Goal: Information Seeking & Learning: Learn about a topic

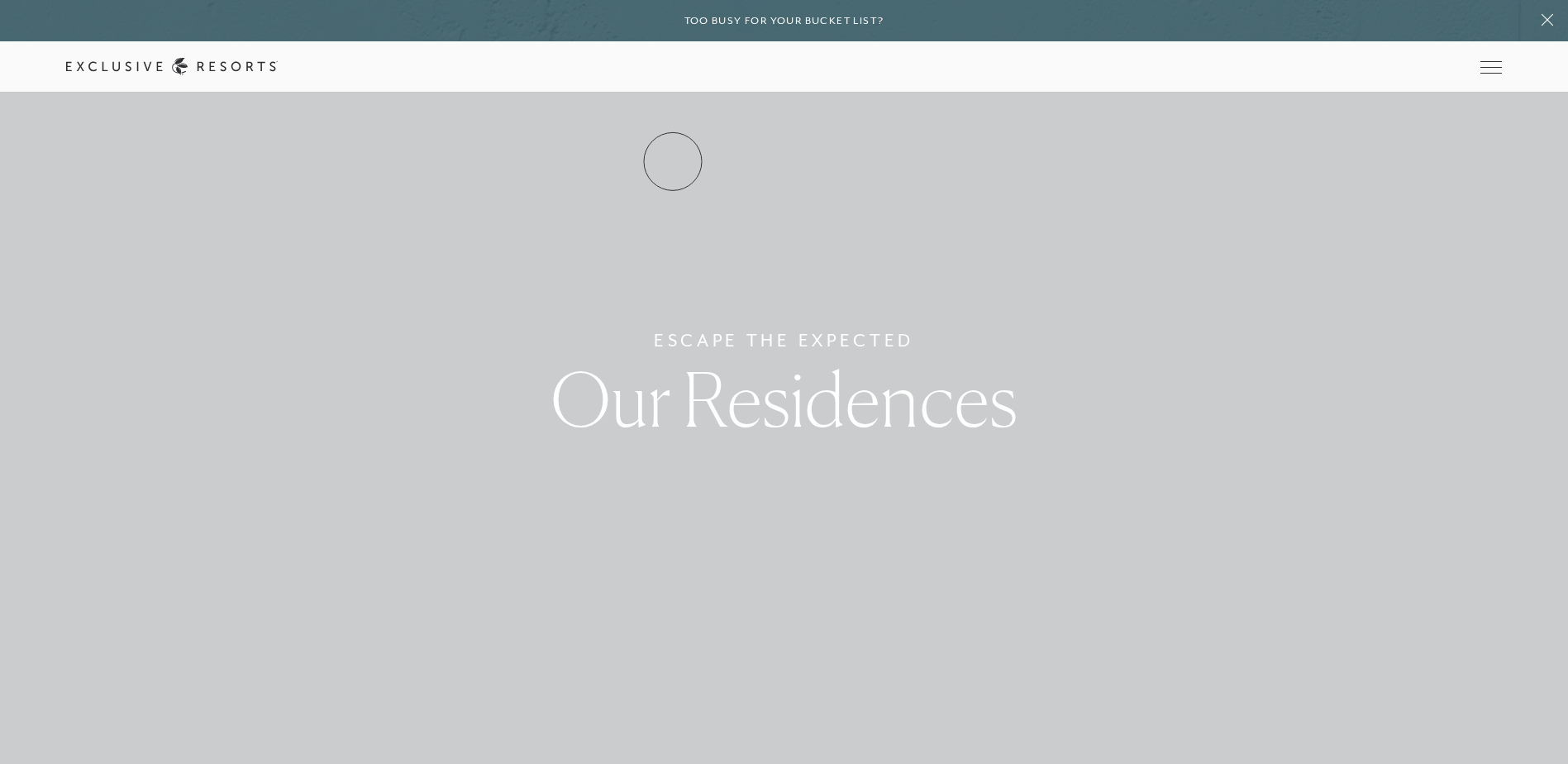
click at [0, 0] on link "Residence Collection" at bounding box center [0, 0] width 0 height 0
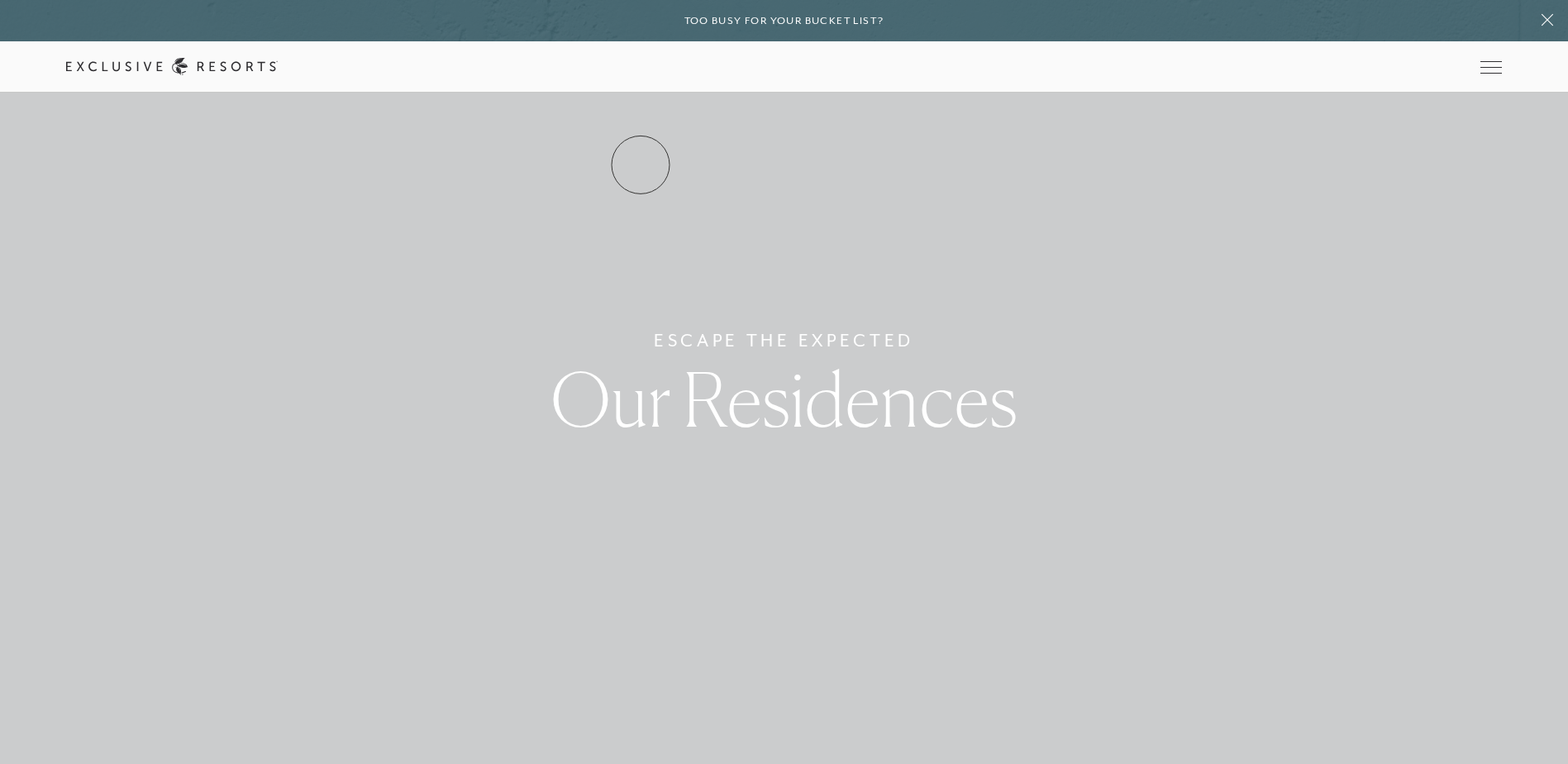
click at [0, 0] on link "Residence Collection" at bounding box center [0, 0] width 0 height 0
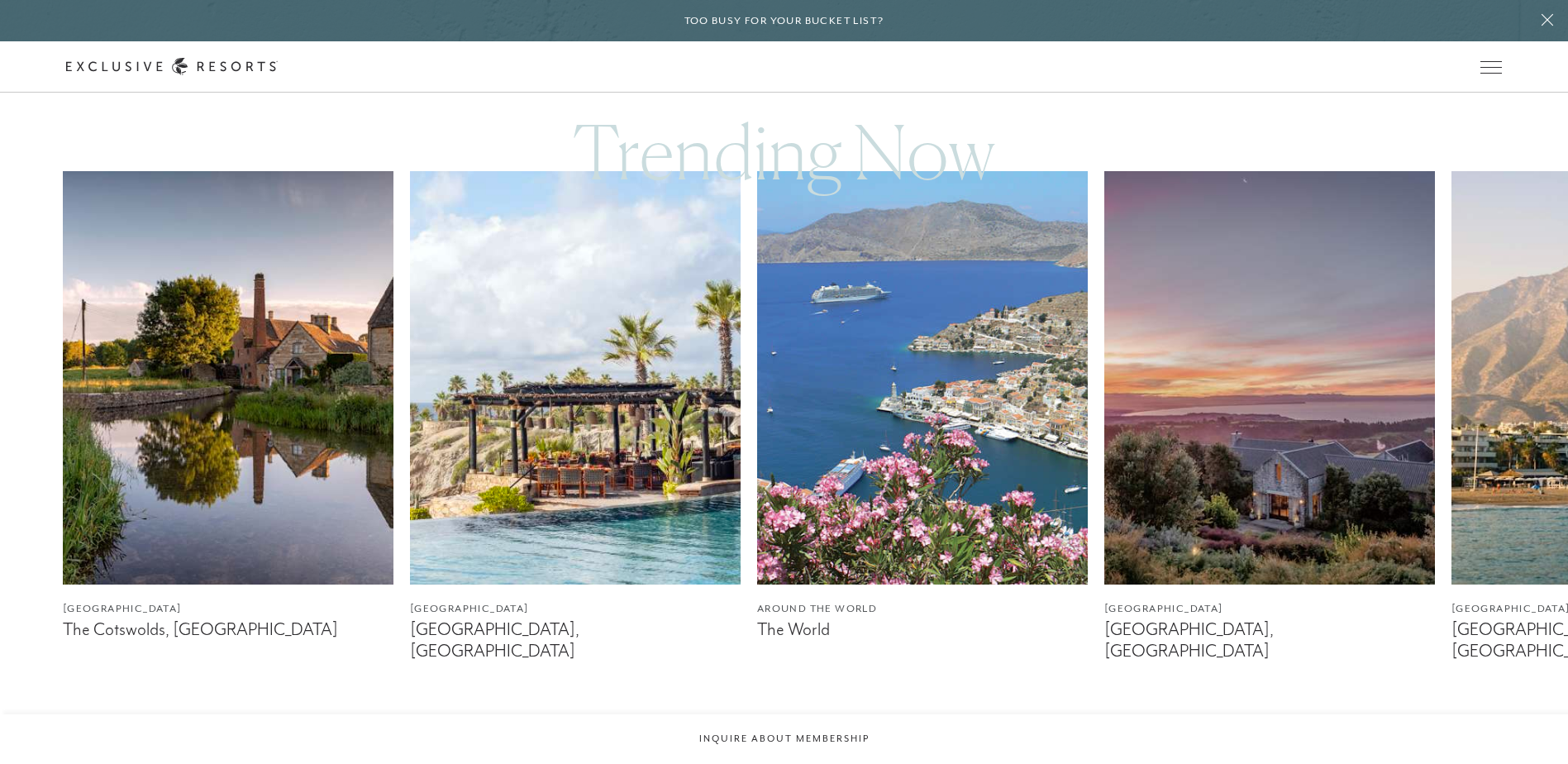
scroll to position [992, 0]
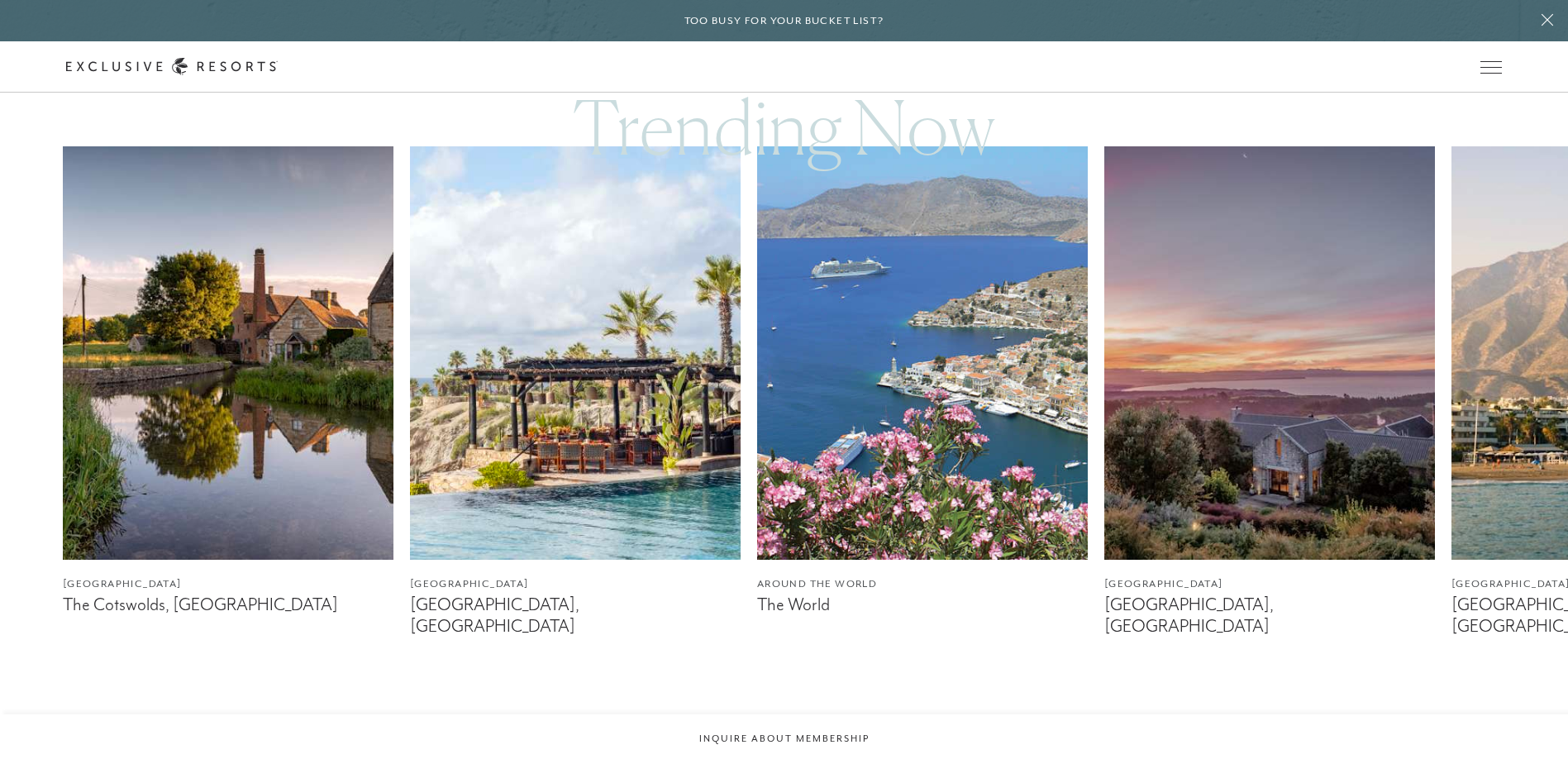
click at [270, 405] on img at bounding box center [228, 353] width 330 height 413
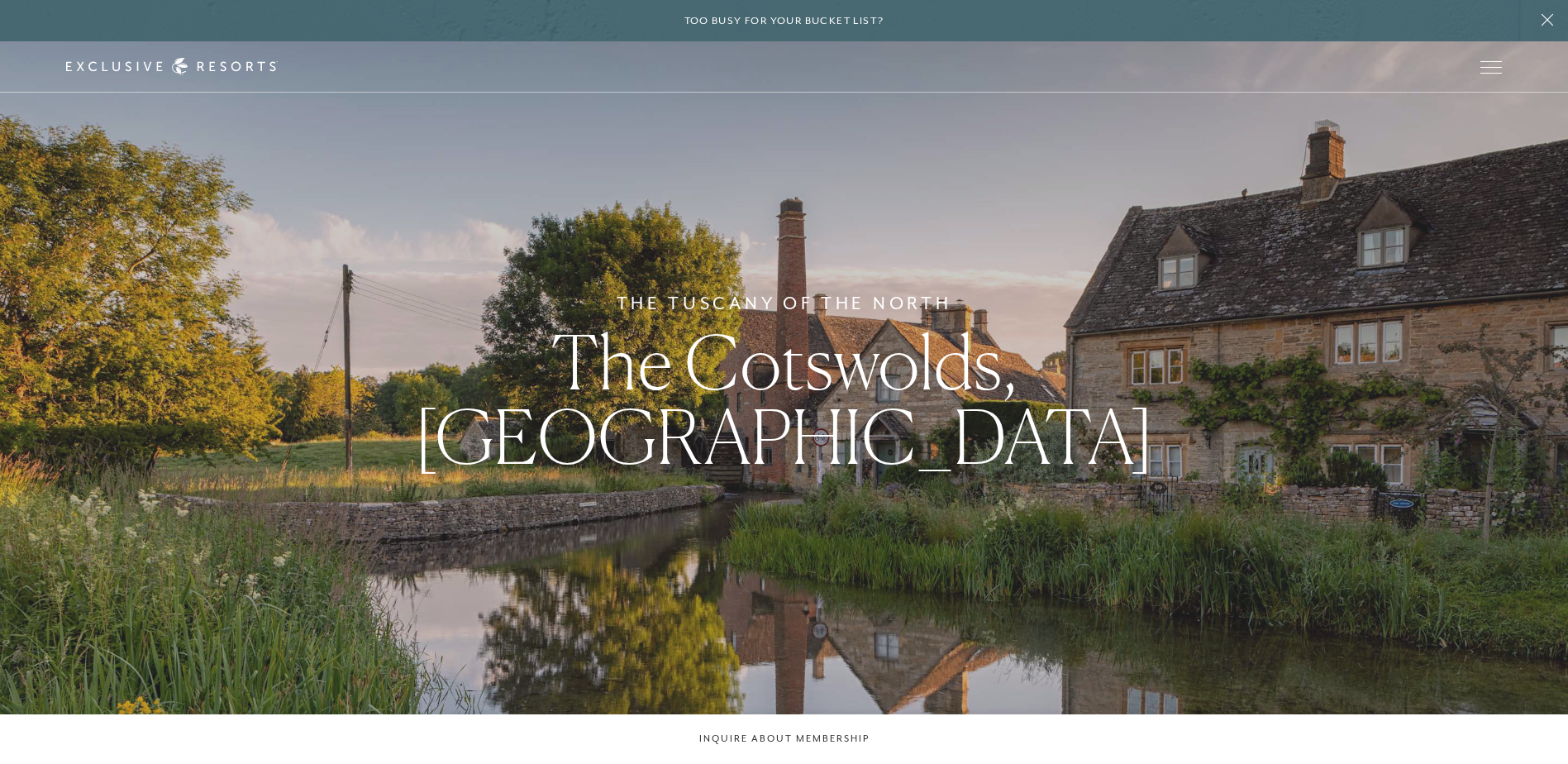
click at [1534, 404] on div "The Tuscany of the North The Cotswolds, [GEOGRAPHIC_DATA]" at bounding box center [784, 382] width 1568 height 764
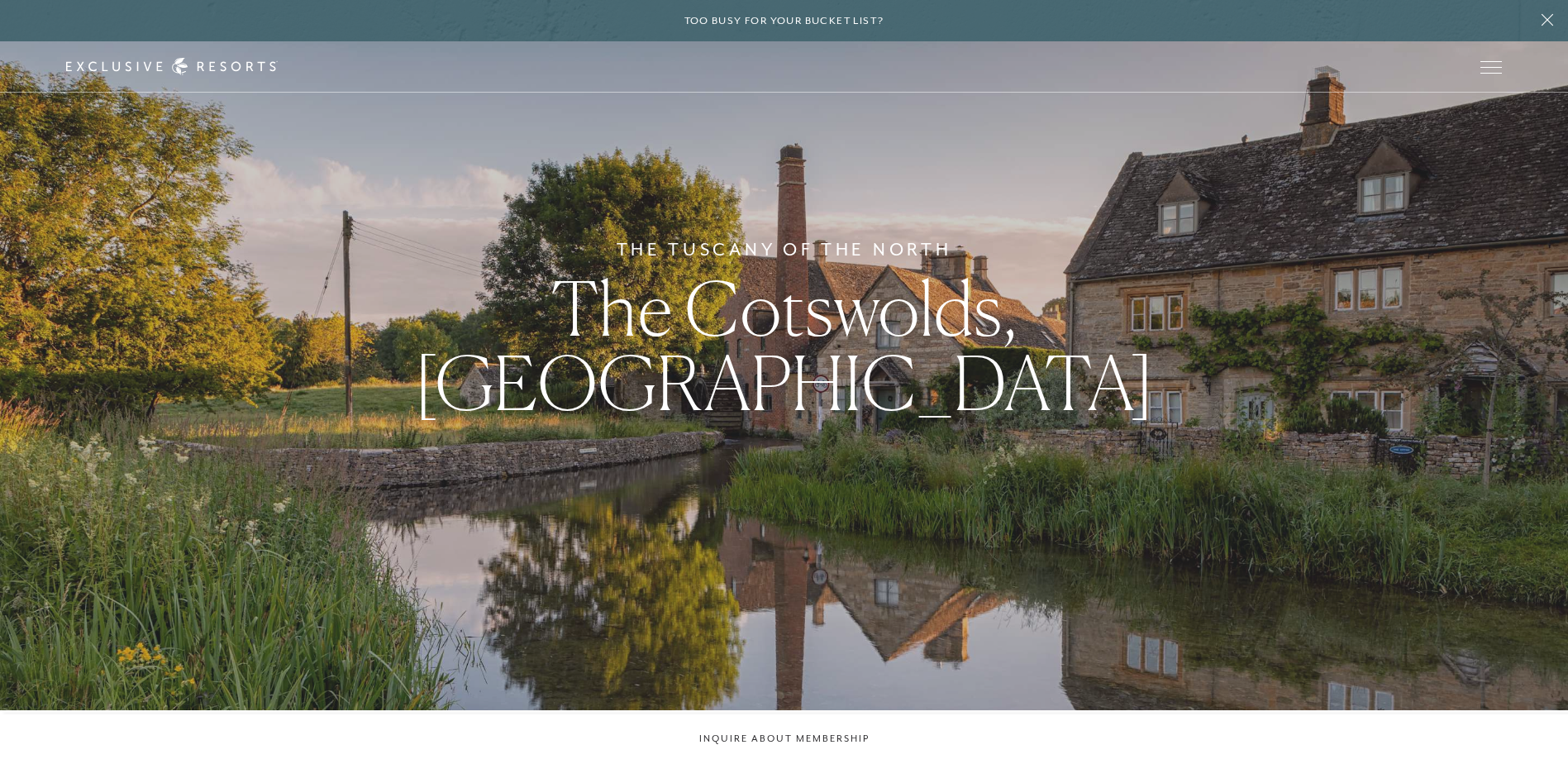
scroll to position [83, 0]
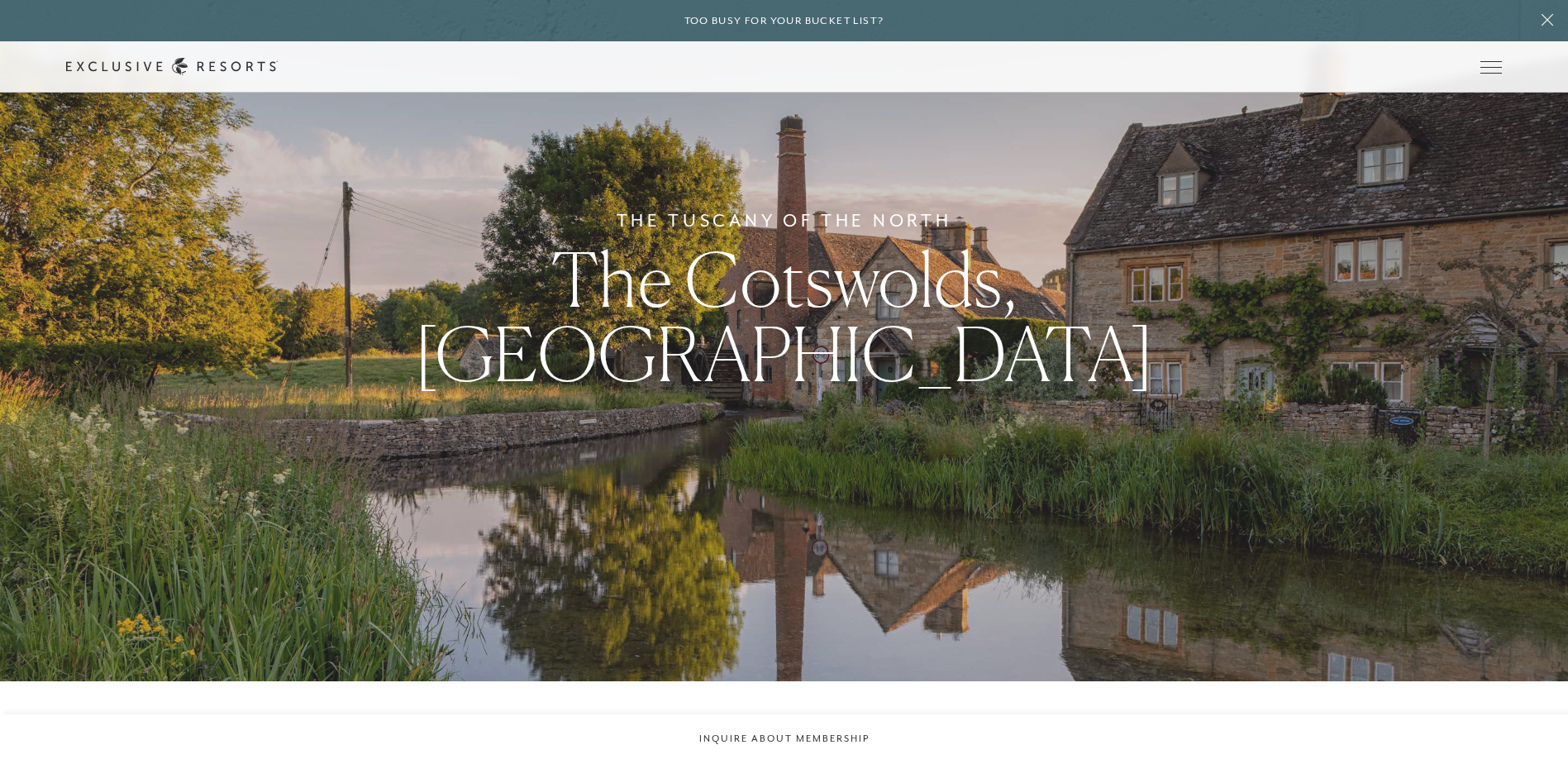
click at [1534, 403] on div "The Tuscany of the North The Cotswolds, [GEOGRAPHIC_DATA]" at bounding box center [784, 299] width 1568 height 764
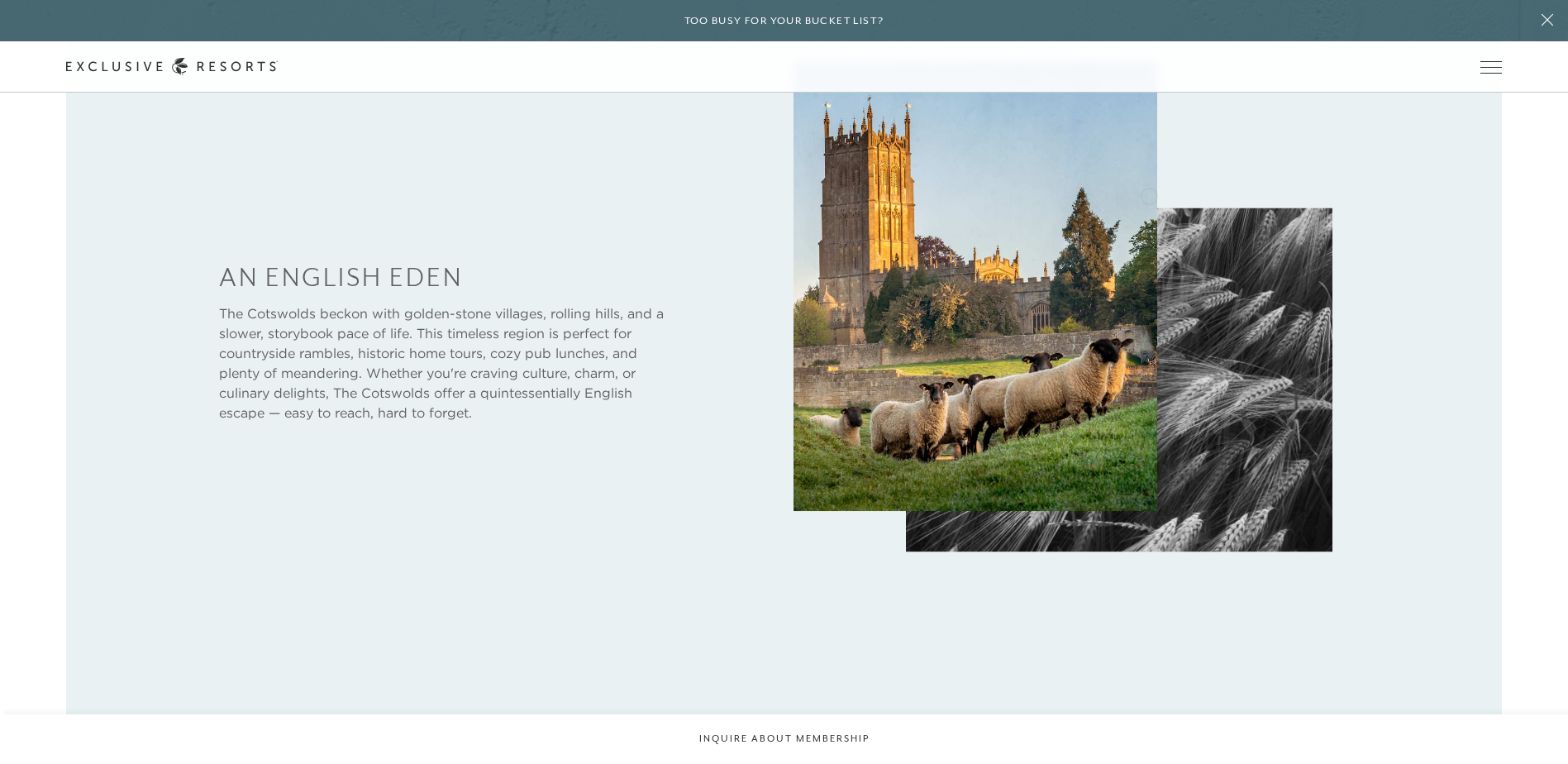
scroll to position [912, 0]
